Goal: Task Accomplishment & Management: Manage account settings

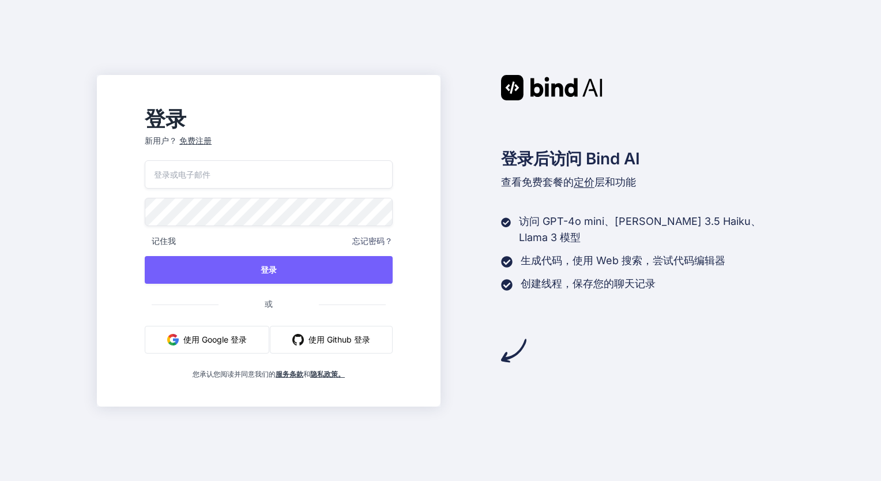
type input "[EMAIL_ADDRESS][DOMAIN_NAME]"
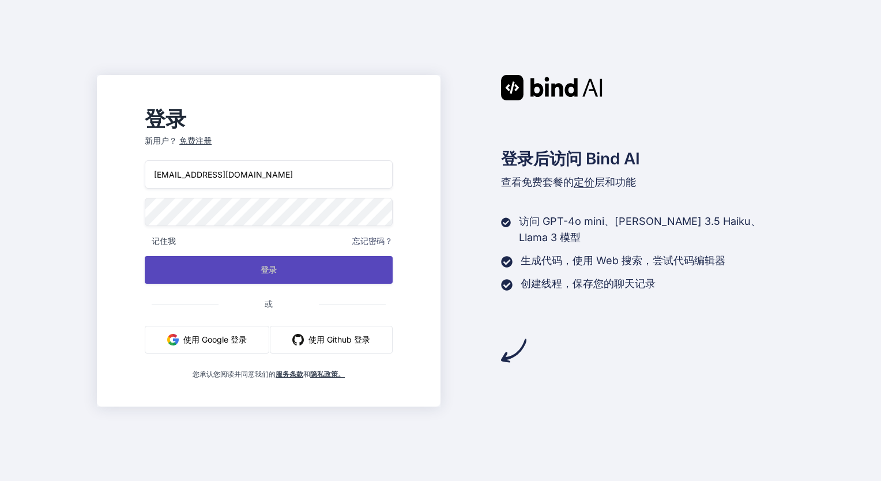
click at [312, 266] on button "登录" at bounding box center [269, 270] width 248 height 28
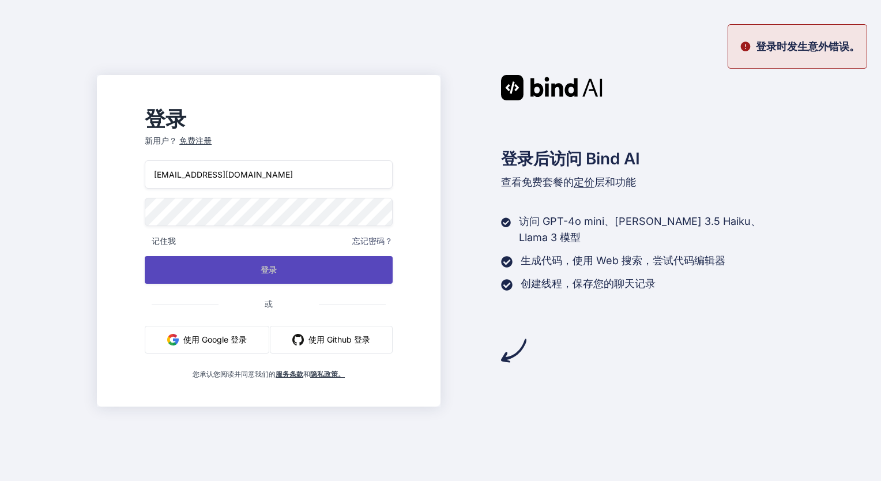
click at [309, 268] on button "登录" at bounding box center [269, 270] width 248 height 28
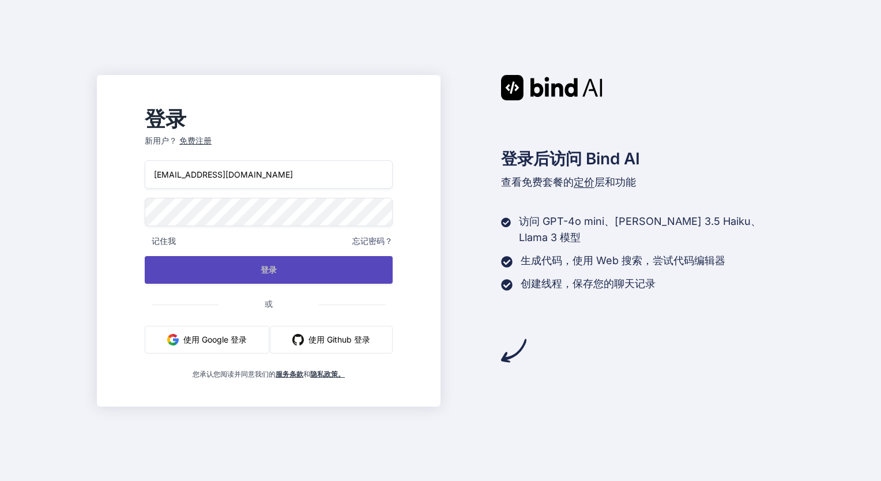
click at [296, 272] on button "登录" at bounding box center [269, 270] width 248 height 28
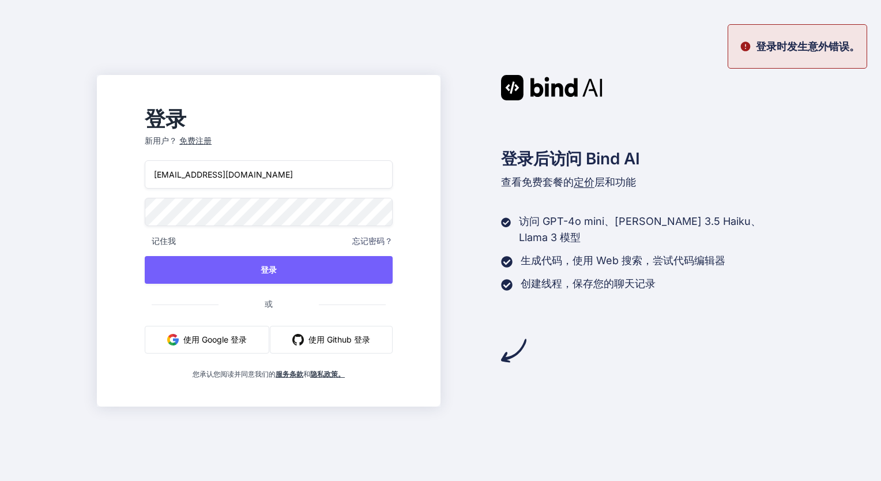
click at [212, 141] on div "免费注册" at bounding box center [195, 141] width 32 height 12
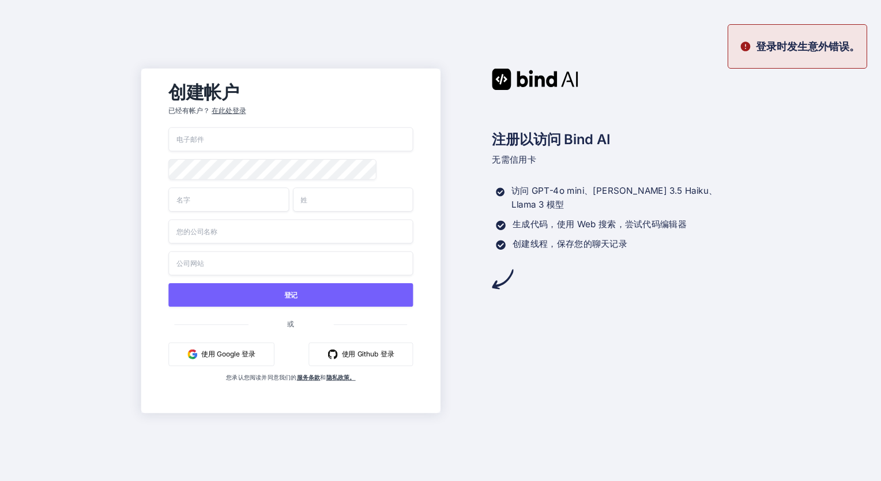
click at [333, 137] on input "email" at bounding box center [290, 139] width 244 height 24
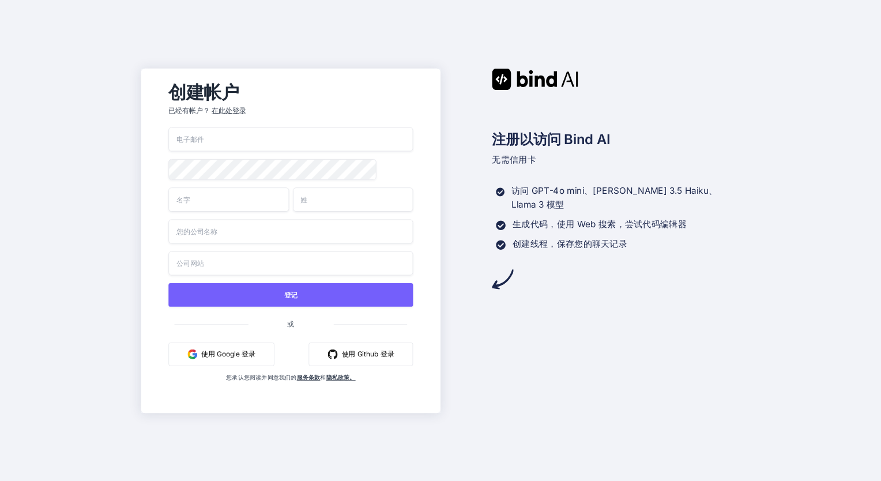
click at [0, 480] on com-1password-button at bounding box center [0, 481] width 0 height 0
click at [313, 138] on input "email" at bounding box center [290, 139] width 244 height 24
type input "[EMAIL_ADDRESS][DOMAIN_NAME]"
click at [237, 205] on input "text" at bounding box center [228, 199] width 120 height 24
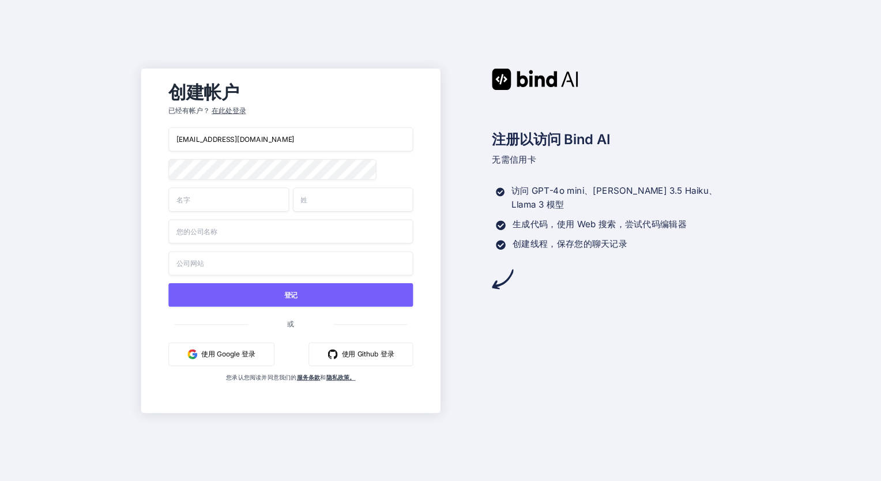
type input "[PERSON_NAME]"
click at [271, 240] on input "text" at bounding box center [290, 231] width 244 height 24
type input "1"
click at [271, 267] on input "text" at bounding box center [290, 263] width 244 height 24
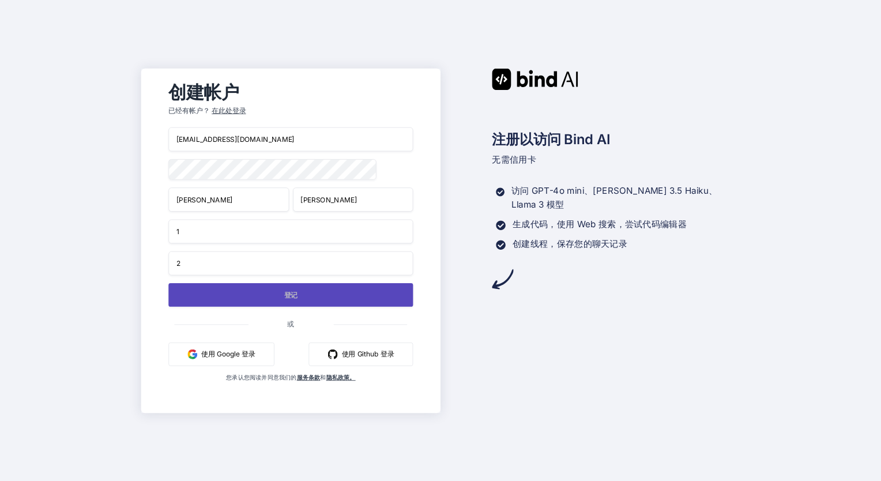
type input "2"
click at [269, 300] on button "登记" at bounding box center [290, 294] width 244 height 24
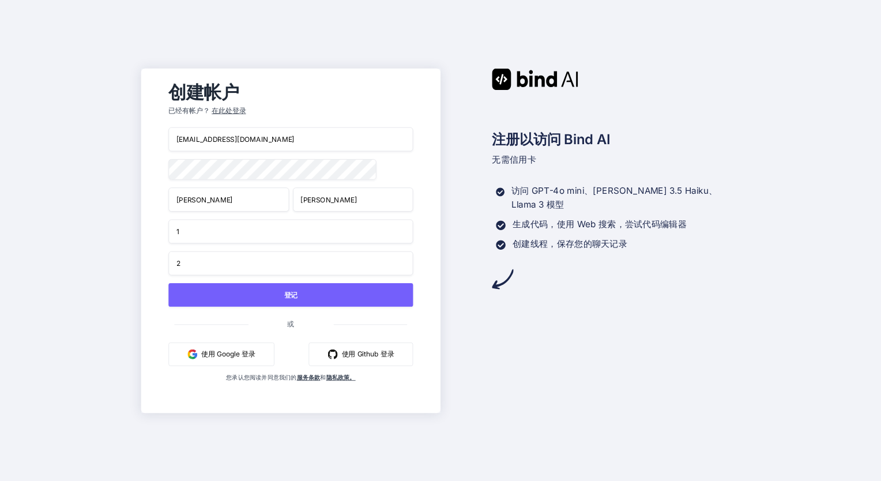
click at [223, 105] on div "在此处登录" at bounding box center [229, 110] width 35 height 10
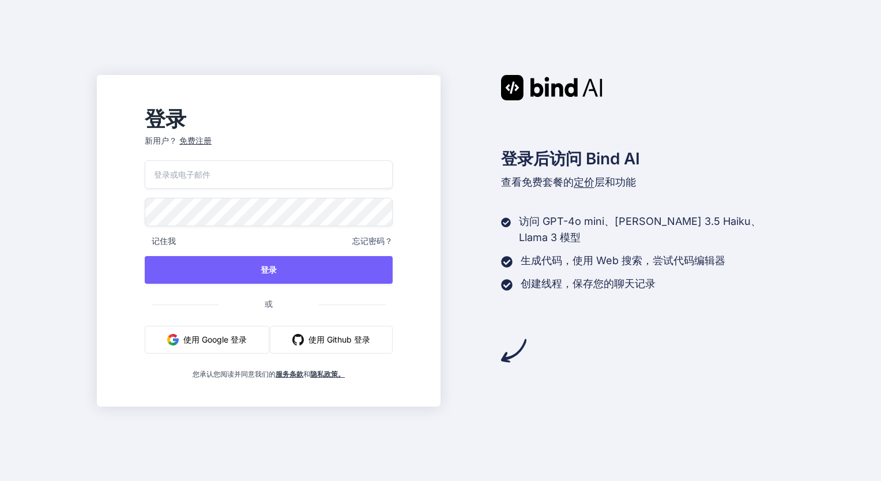
click at [377, 239] on span "忘记密码？" at bounding box center [372, 241] width 40 height 12
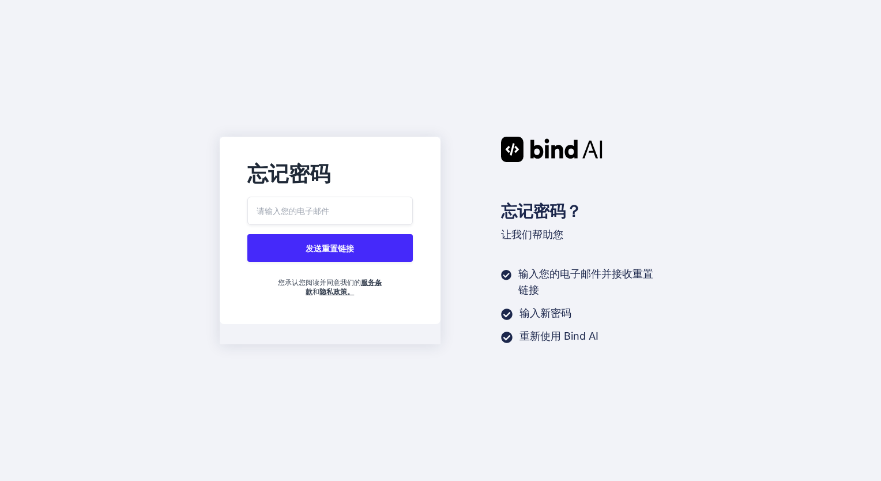
click at [311, 201] on input "email" at bounding box center [330, 211] width 166 height 28
type input "[EMAIL_ADDRESS][DOMAIN_NAME]"
click at [315, 251] on button "发送重置链接" at bounding box center [330, 248] width 166 height 28
